Goal: Information Seeking & Learning: Learn about a topic

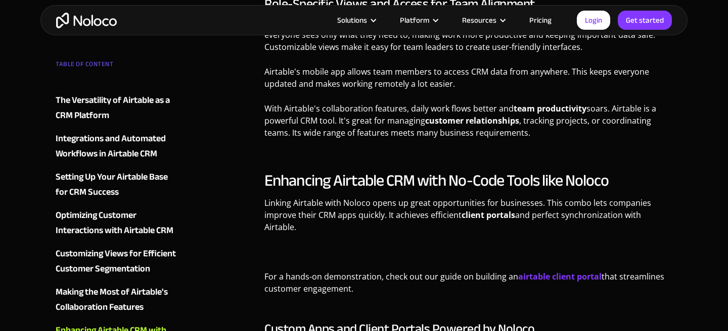
scroll to position [3528, 0]
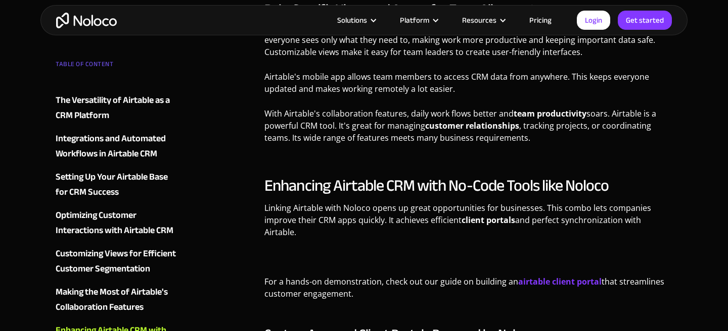
click at [516, 120] on strong "customer relationships" at bounding box center [472, 125] width 94 height 11
click at [546, 120] on p "With Airtable's collaboration features, daily work flows better and team produc…" at bounding box center [468, 130] width 408 height 44
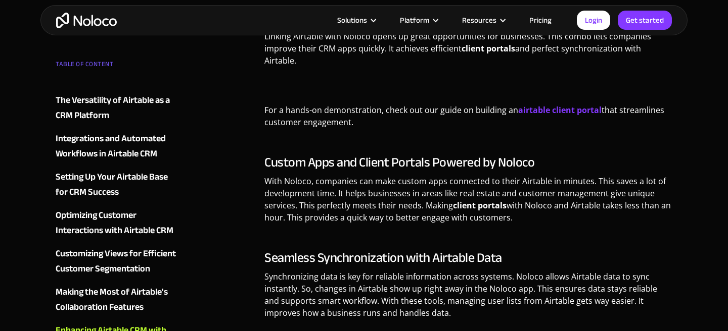
scroll to position [3821, 0]
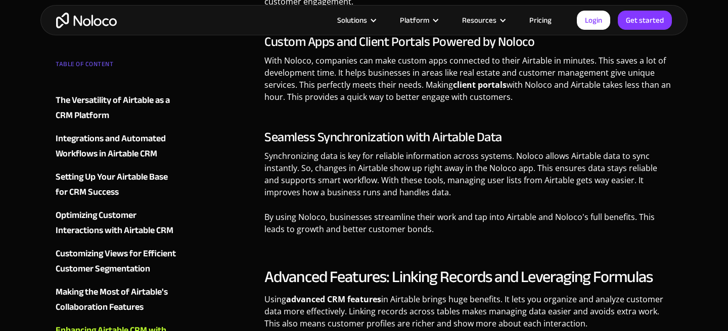
click at [104, 24] on img "home" at bounding box center [86, 21] width 61 height 16
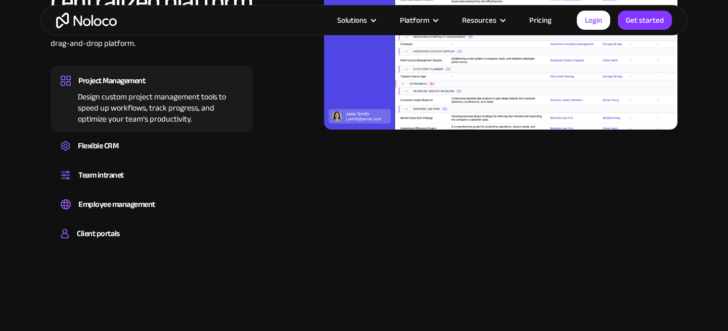
scroll to position [1074, 0]
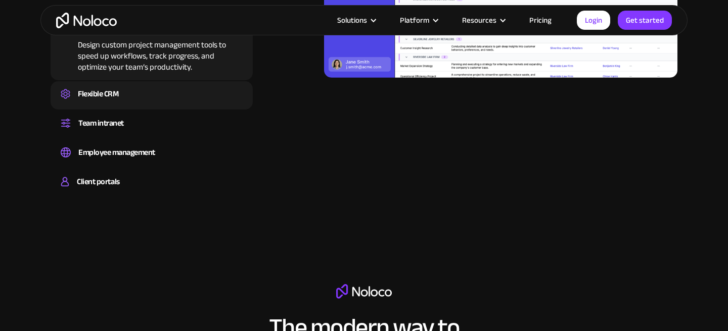
click at [99, 88] on div "Flexible CRM" at bounding box center [98, 93] width 40 height 15
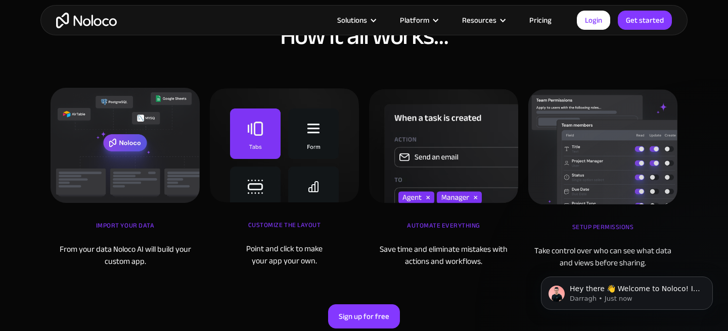
scroll to position [3257, 0]
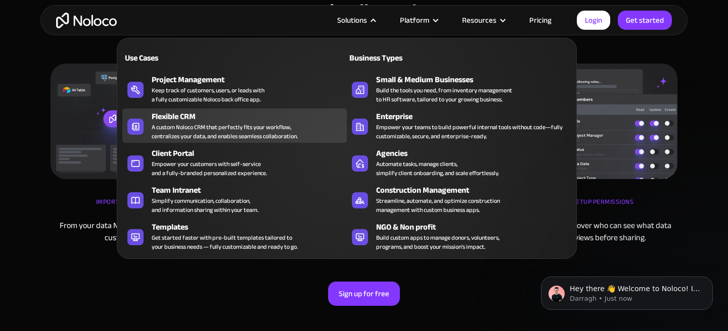
click at [204, 123] on div "A custom Noloco CRM that perfectly fits your workflow, centralizes your data, a…" at bounding box center [225, 132] width 146 height 18
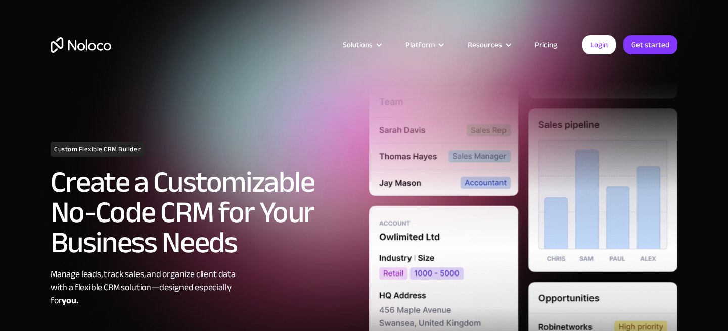
click at [543, 47] on link "Pricing" at bounding box center [545, 44] width 47 height 13
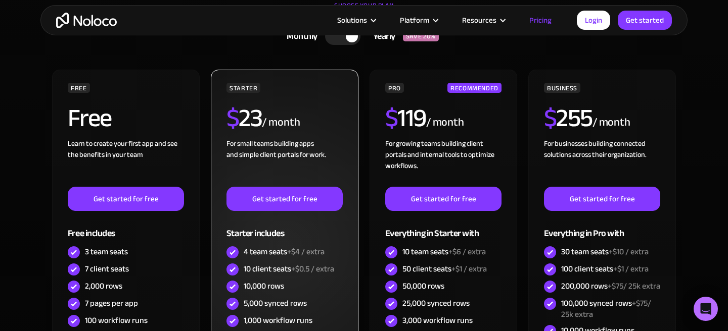
scroll to position [146, 0]
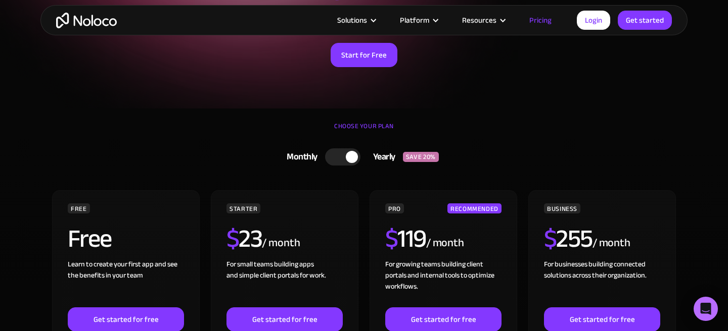
click at [87, 25] on img "home" at bounding box center [86, 21] width 61 height 16
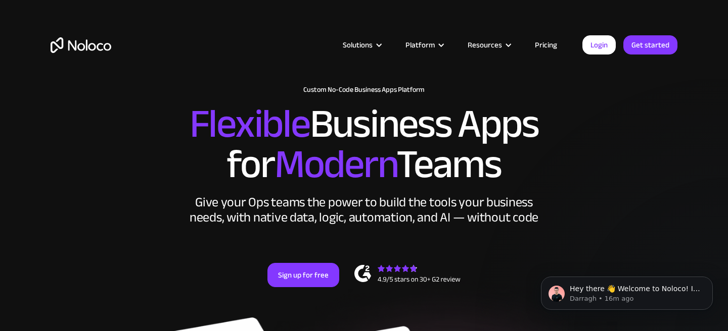
click at [620, 167] on h2 "Flexible Business Apps for Modern Teams" at bounding box center [364, 144] width 626 height 81
